Goal: Information Seeking & Learning: Learn about a topic

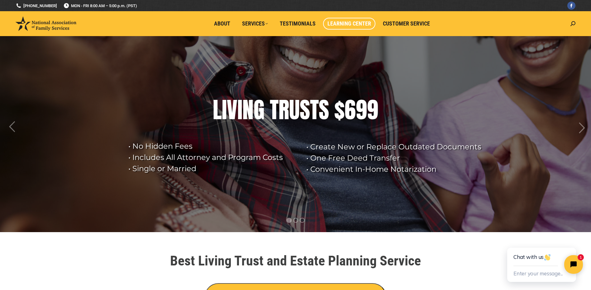
click at [344, 20] on link "Learning Center" at bounding box center [349, 24] width 52 height 12
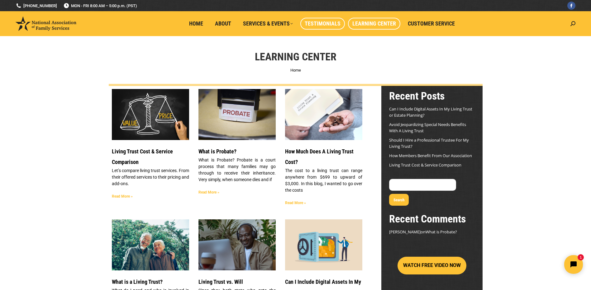
click at [320, 23] on span "Testimonials" at bounding box center [323, 23] width 36 height 7
